Goal: Information Seeking & Learning: Learn about a topic

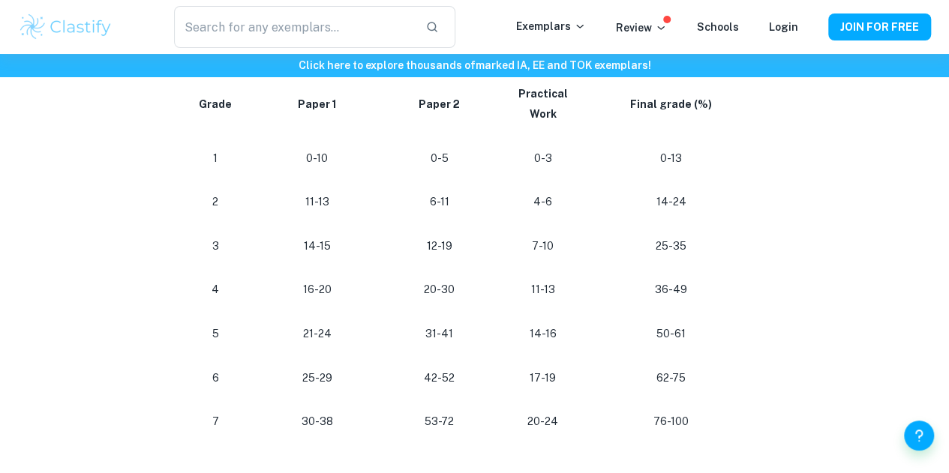
scroll to position [851, 0]
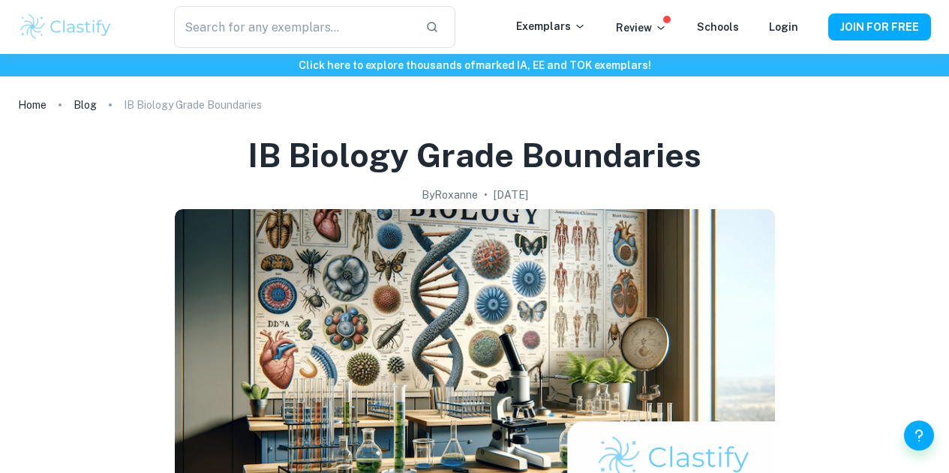
checkbox input "true"
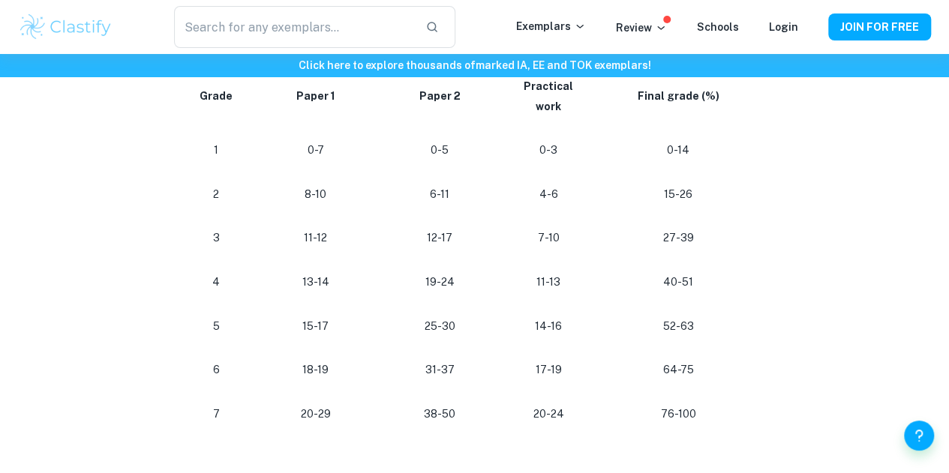
scroll to position [1432, 0]
